Goal: Feedback & Contribution: Submit feedback/report problem

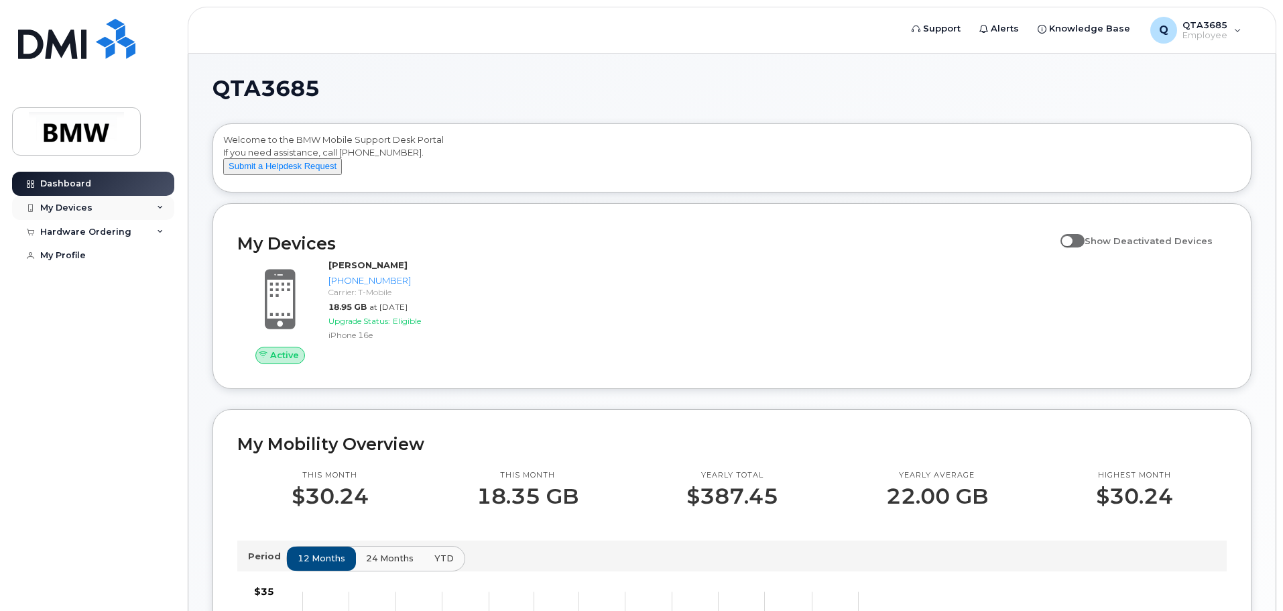
click at [158, 205] on icon at bounding box center [160, 207] width 7 height 7
click at [162, 320] on icon at bounding box center [160, 319] width 7 height 7
click at [292, 175] on button "Submit a Helpdesk Request" at bounding box center [282, 166] width 119 height 17
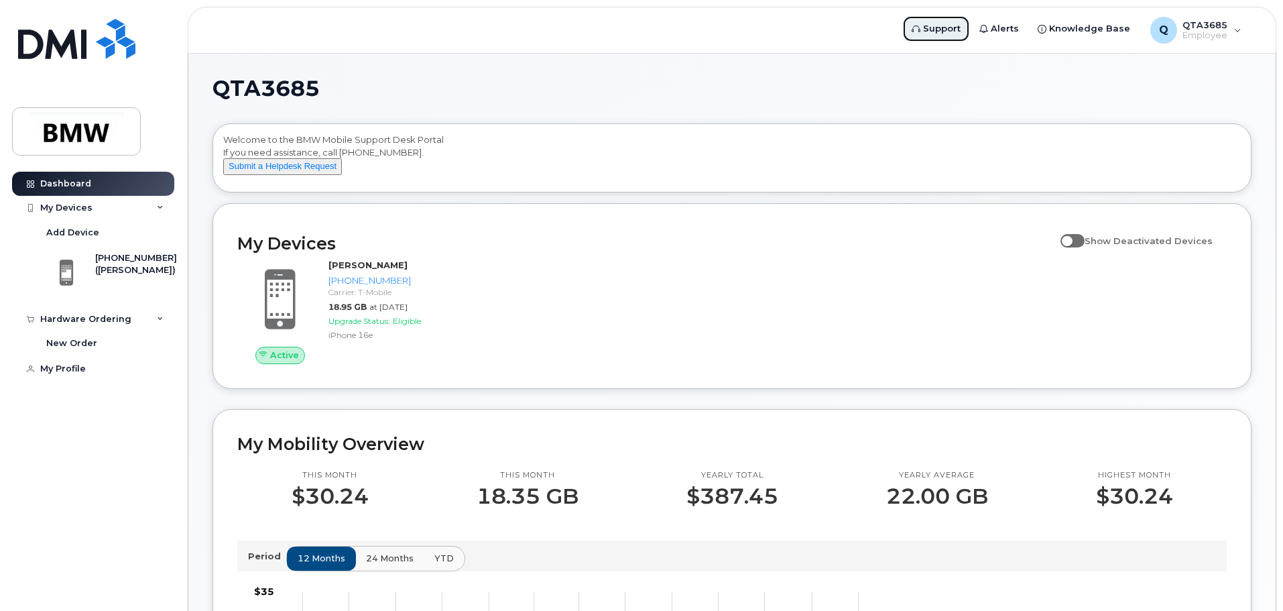
click at [942, 19] on link "Support" at bounding box center [936, 28] width 68 height 27
